Goal: Answer question/provide support

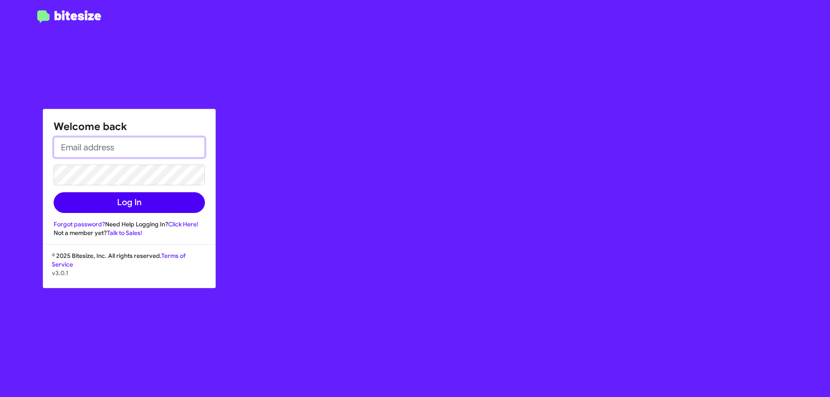
type input "[EMAIL_ADDRESS][DOMAIN_NAME]"
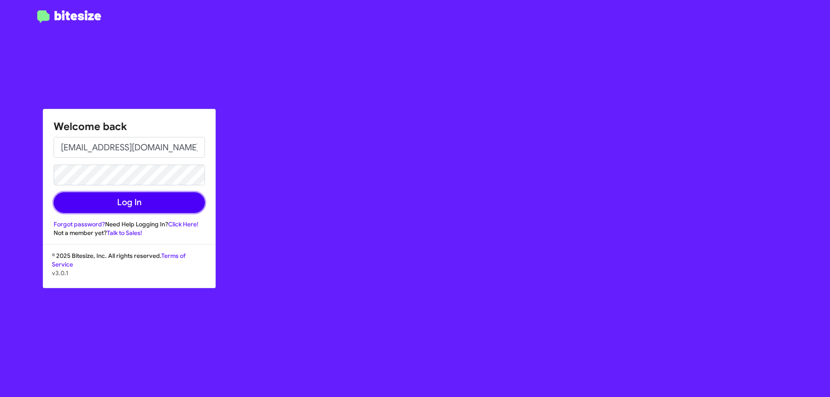
click at [120, 203] on button "Log In" at bounding box center [129, 202] width 151 height 21
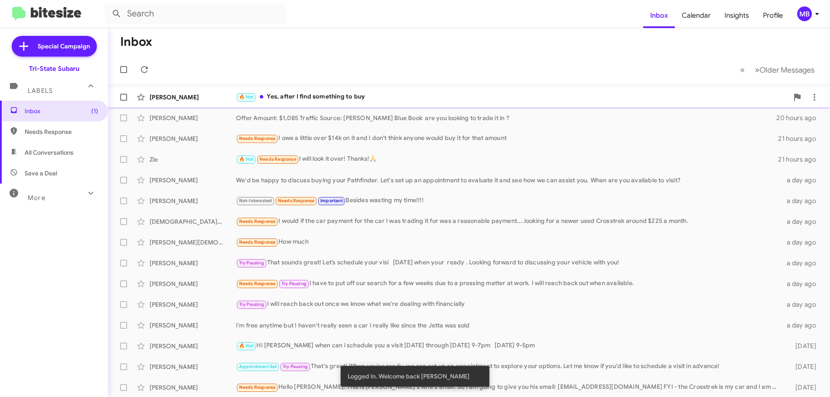
click at [305, 96] on div "🔥 Hot Yes, after I find something to buy" at bounding box center [512, 97] width 553 height 10
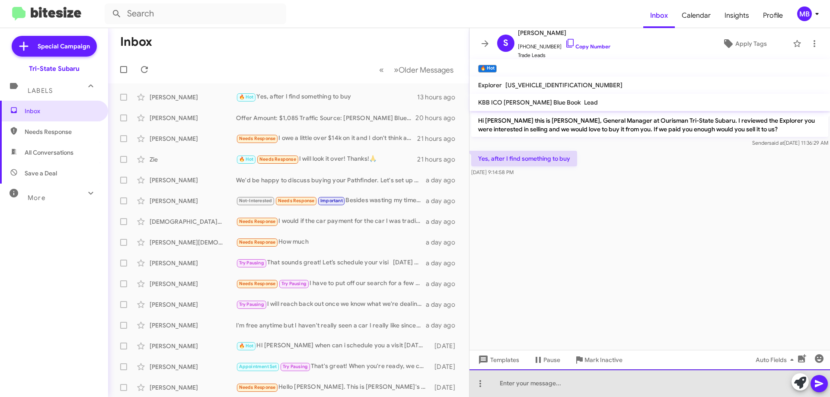
click at [648, 378] on div at bounding box center [650, 384] width 361 height 28
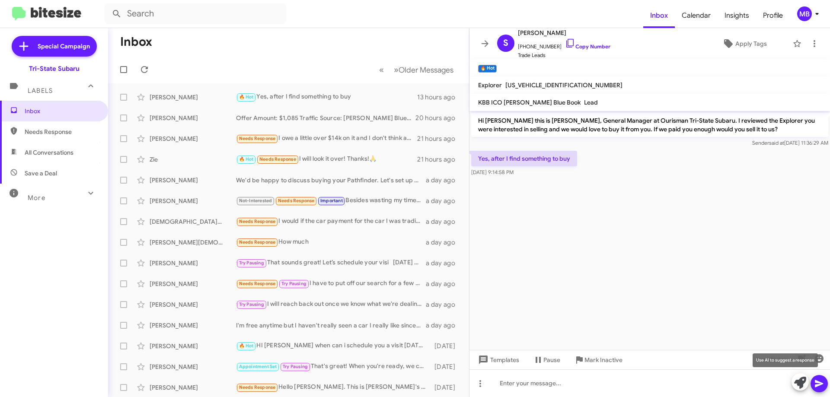
click at [797, 382] on icon at bounding box center [801, 383] width 12 height 12
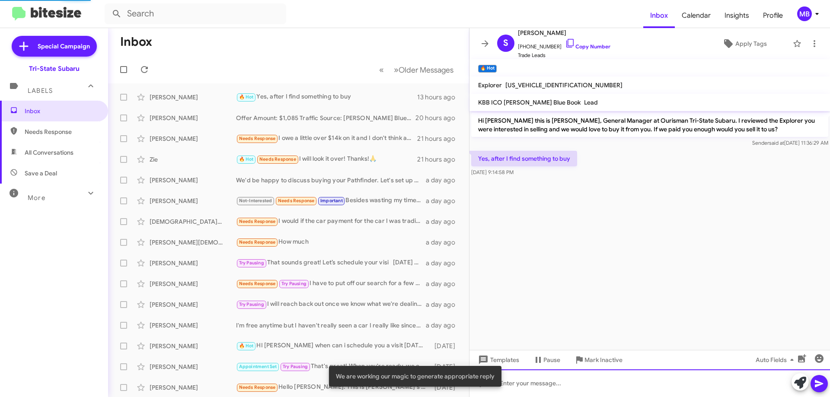
click at [683, 387] on div at bounding box center [650, 384] width 361 height 28
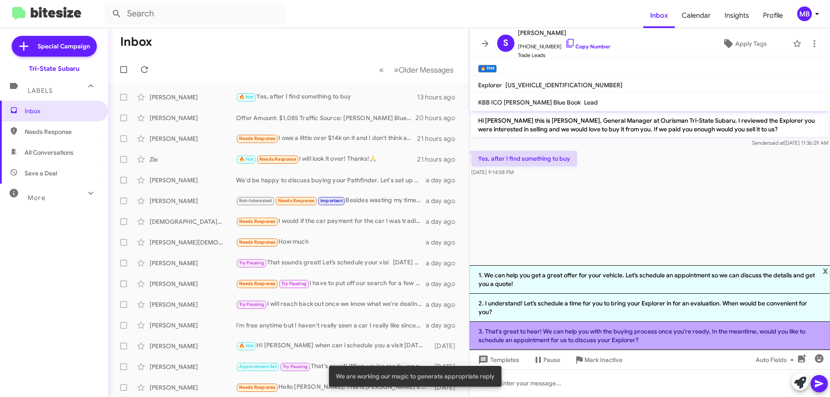
click at [696, 334] on li "3. That's great to hear! We can help you with the buying process once you're re…" at bounding box center [650, 336] width 361 height 28
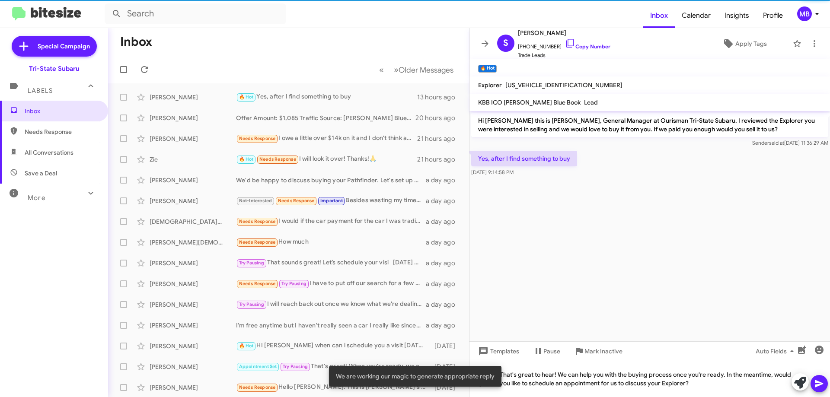
click at [815, 382] on icon at bounding box center [819, 384] width 10 height 10
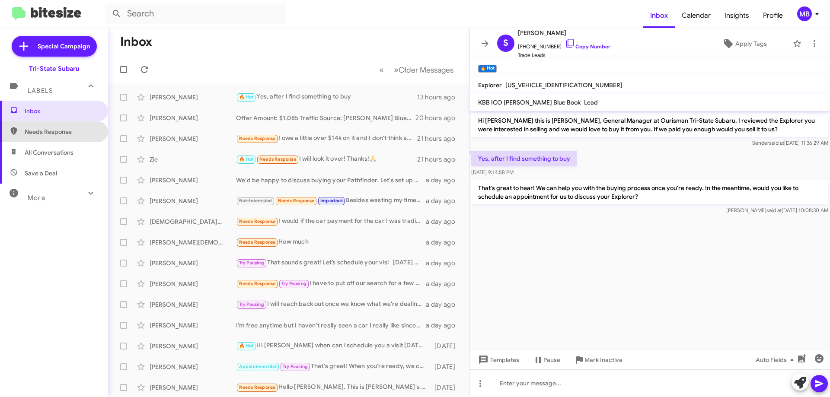
click at [58, 126] on span "Needs Response" at bounding box center [54, 132] width 108 height 21
type input "in:needs-response"
